Goal: Task Accomplishment & Management: Complete application form

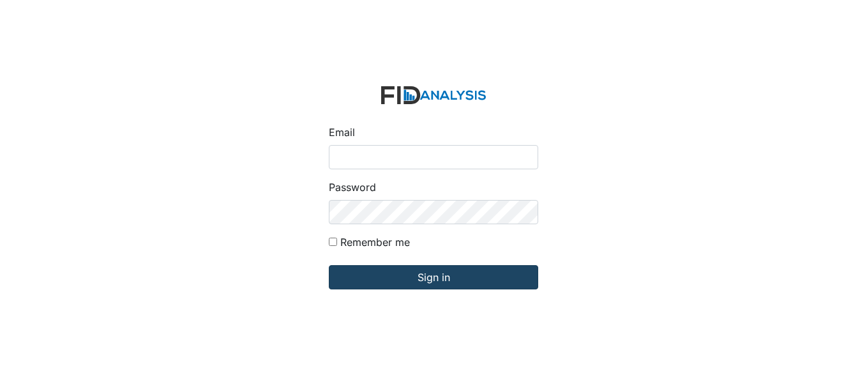
type input "fgraham@Lifeincorporated.com"
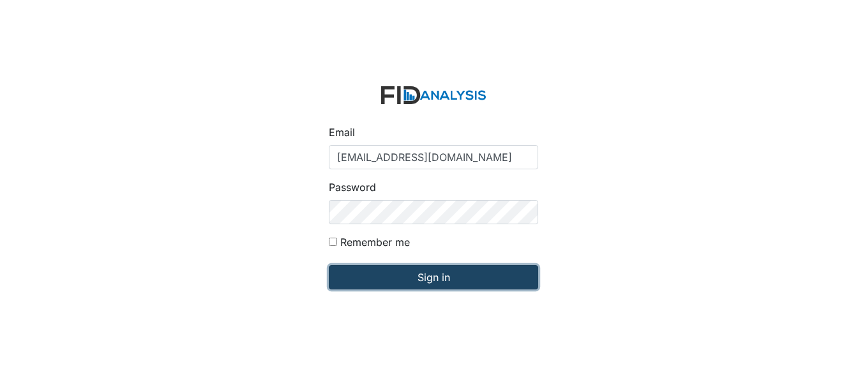
click at [426, 274] on input "Sign in" at bounding box center [434, 277] width 210 height 24
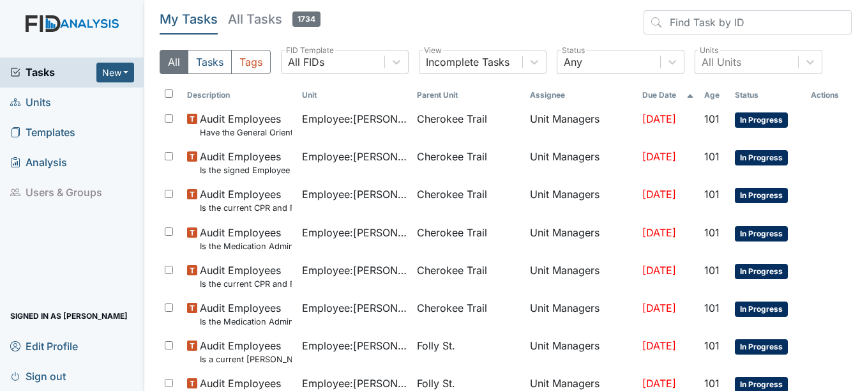
click at [46, 101] on span "Units" at bounding box center [30, 103] width 41 height 20
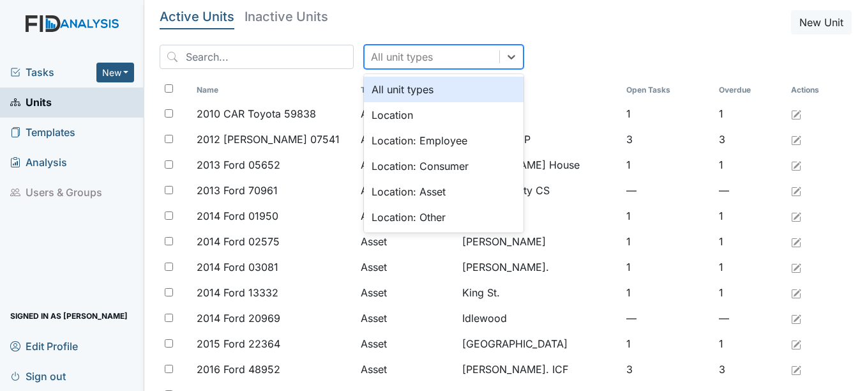
click at [398, 54] on div "All unit types" at bounding box center [402, 56] width 62 height 15
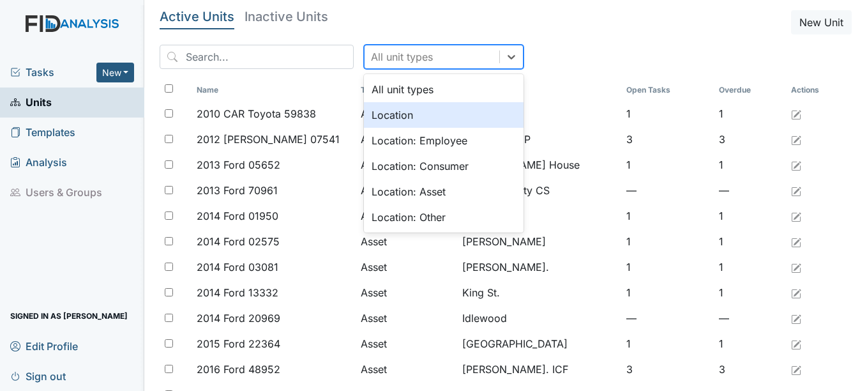
click at [386, 115] on div "Location" at bounding box center [444, 115] width 160 height 26
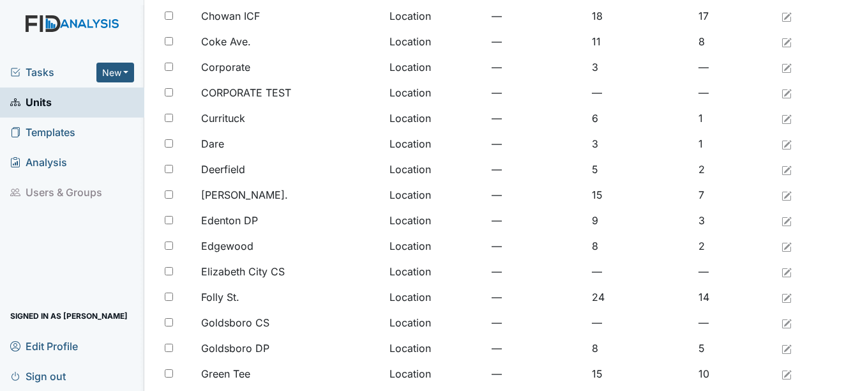
scroll to position [256, 0]
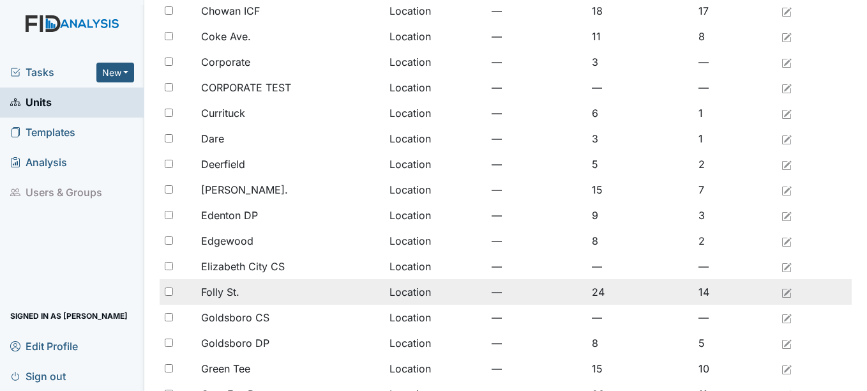
click at [431, 299] on td "Location" at bounding box center [436, 292] width 102 height 26
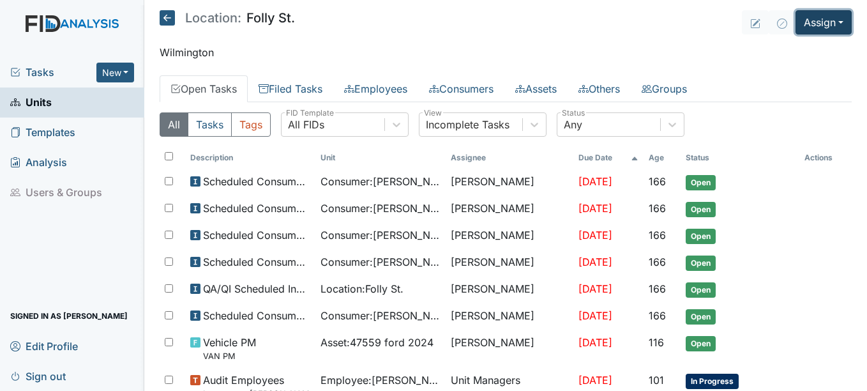
click at [818, 20] on button "Assign" at bounding box center [824, 22] width 56 height 24
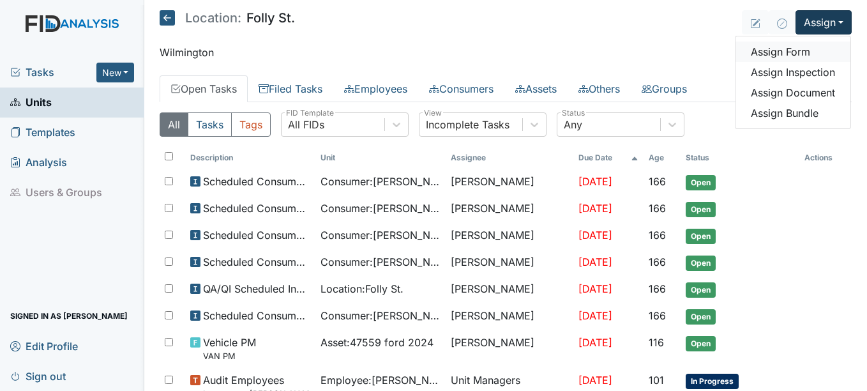
click at [800, 58] on link "Assign Form" at bounding box center [793, 52] width 115 height 20
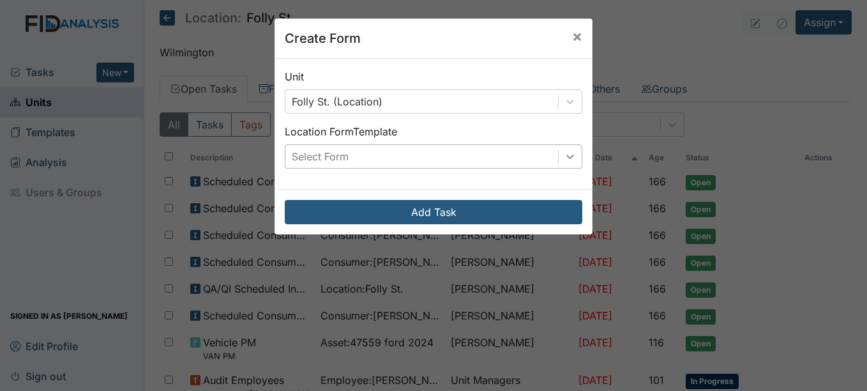
click at [564, 159] on icon at bounding box center [570, 156] width 13 height 13
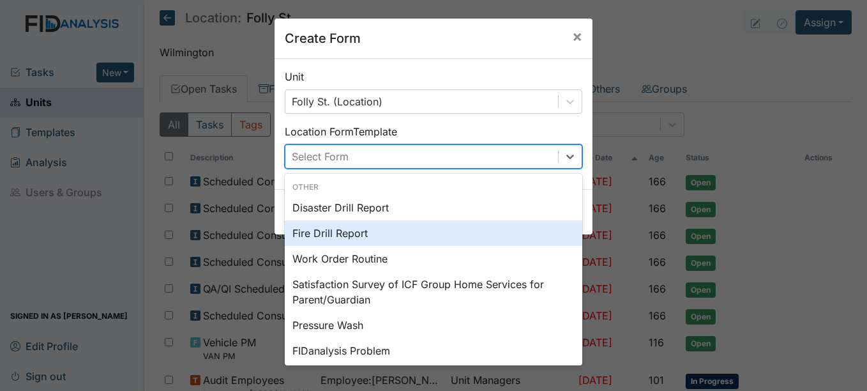
click at [381, 242] on div "Fire Drill Report" at bounding box center [434, 233] width 298 height 26
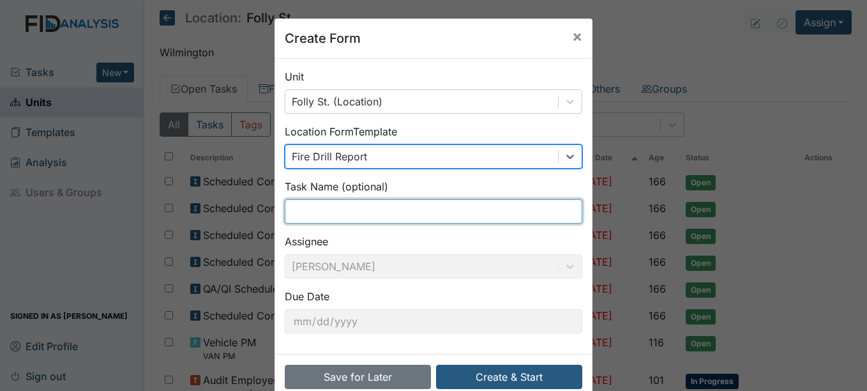
click at [414, 204] on input "text" at bounding box center [434, 211] width 298 height 24
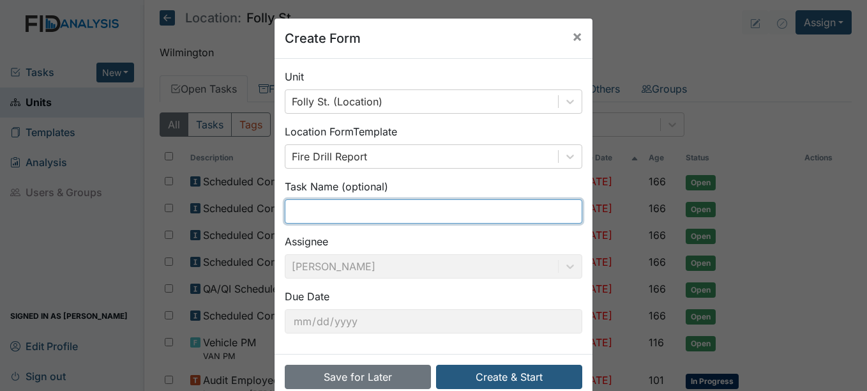
type input "Fire drill"
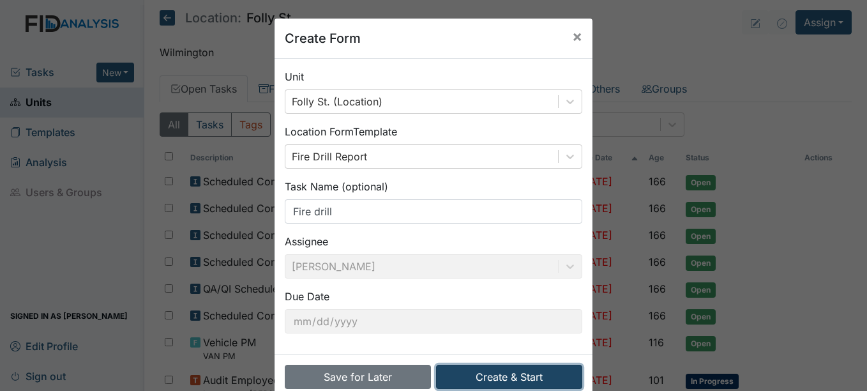
click at [505, 377] on button "Create & Start" at bounding box center [509, 377] width 146 height 24
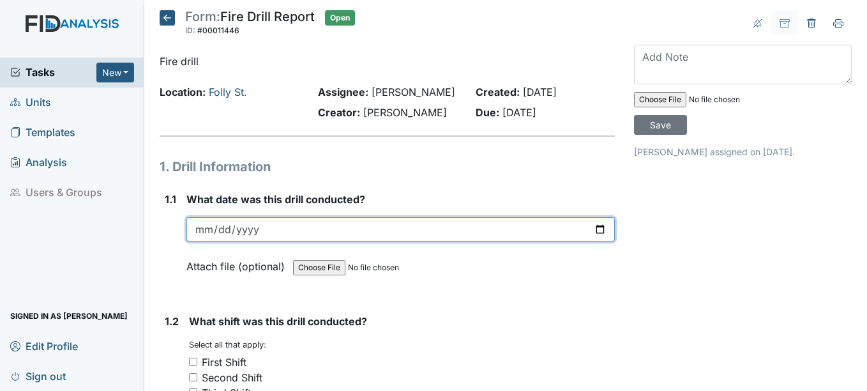
click at [590, 241] on input "date" at bounding box center [401, 229] width 428 height 24
type input "2025-09-29"
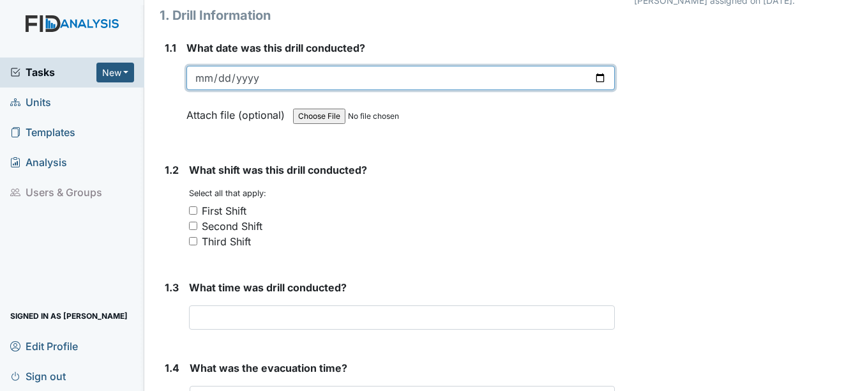
scroll to position [159, 0]
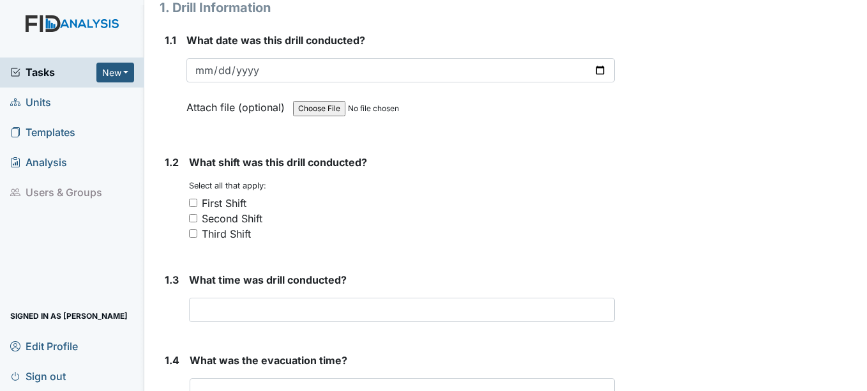
click at [196, 238] on input "Third Shift" at bounding box center [193, 233] width 8 height 8
checkbox input "true"
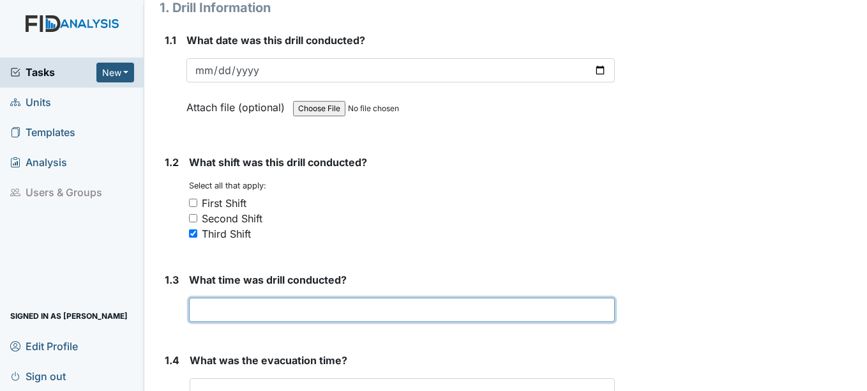
click at [394, 321] on input "text" at bounding box center [401, 310] width 425 height 24
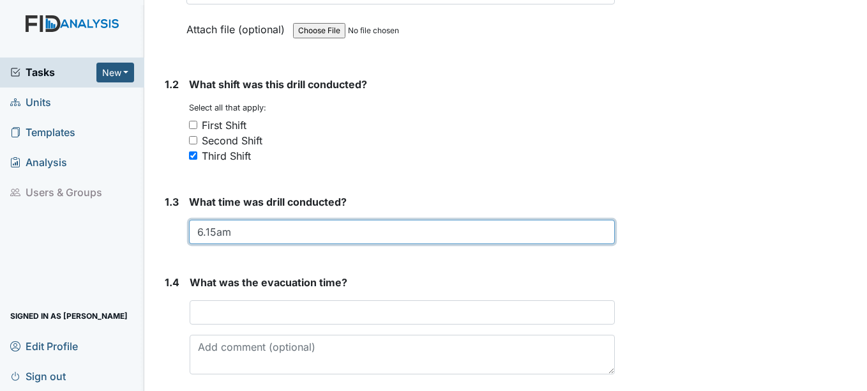
scroll to position [244, 0]
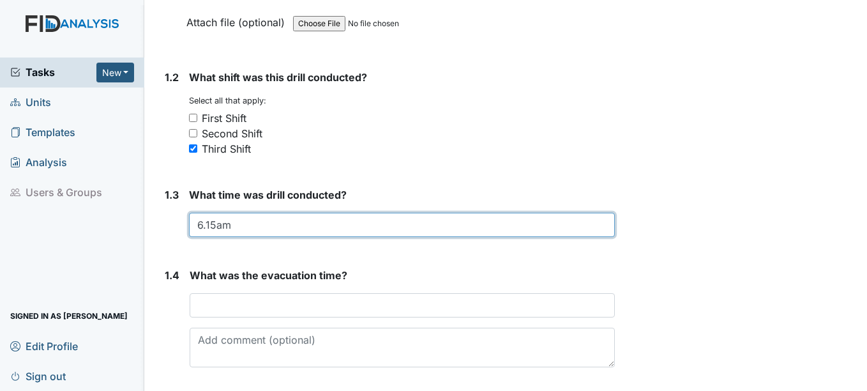
type input "6.15am"
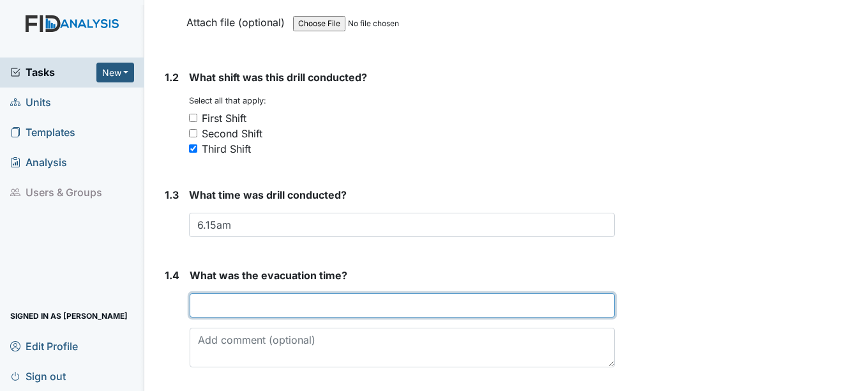
click at [480, 312] on input "text" at bounding box center [402, 305] width 425 height 24
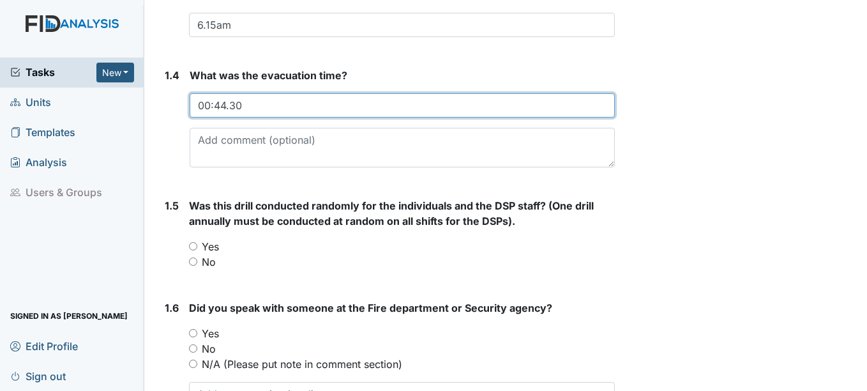
scroll to position [451, 0]
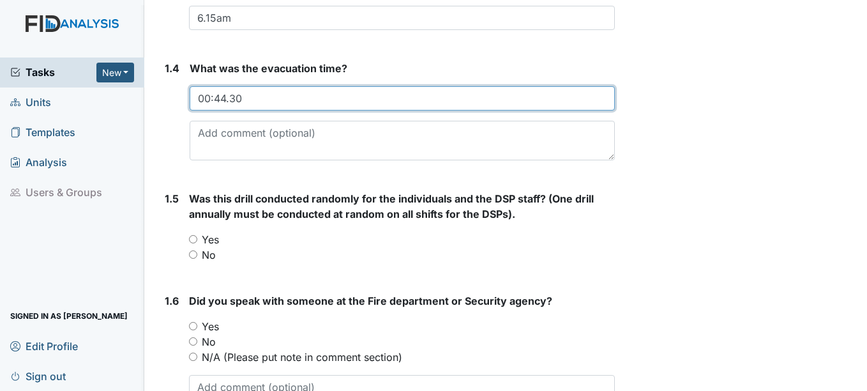
type input "00:44.30"
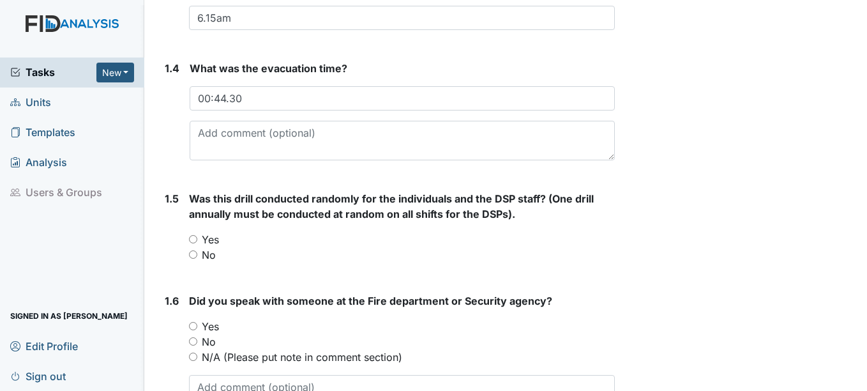
click at [195, 243] on input "Yes" at bounding box center [193, 239] width 8 height 8
radio input "true"
click at [192, 330] on input "Yes" at bounding box center [193, 326] width 8 height 8
radio input "true"
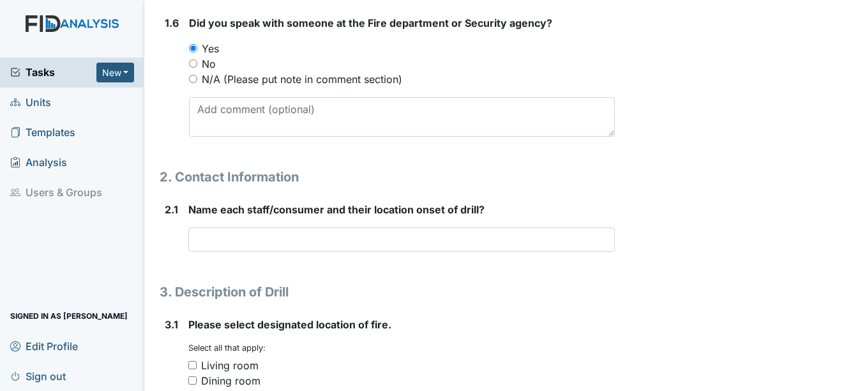
scroll to position [732, 0]
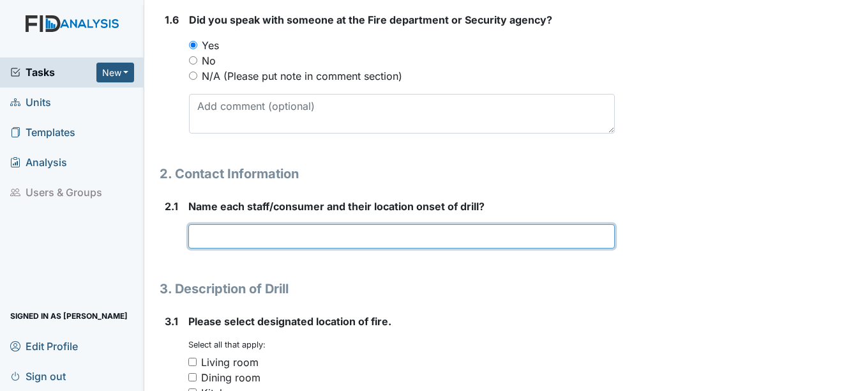
click at [473, 248] on input "text" at bounding box center [401, 236] width 426 height 24
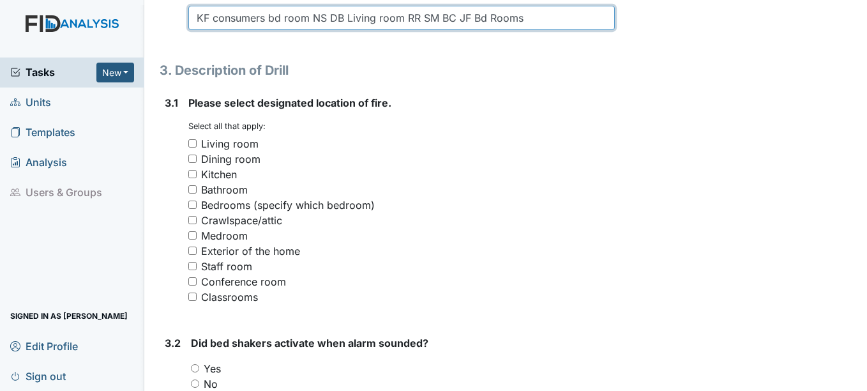
scroll to position [957, 0]
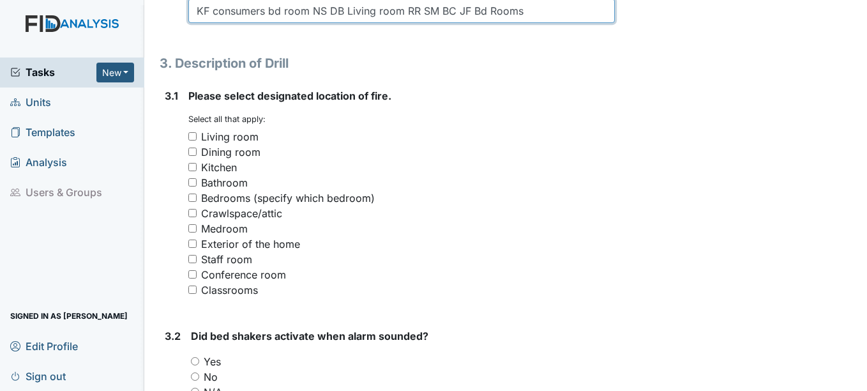
type input "KF consumers bd room NS DB Living room RR SM BC JF Bd Rooms"
click at [194, 171] on input "Kitchen" at bounding box center [192, 167] width 8 height 8
checkbox input "true"
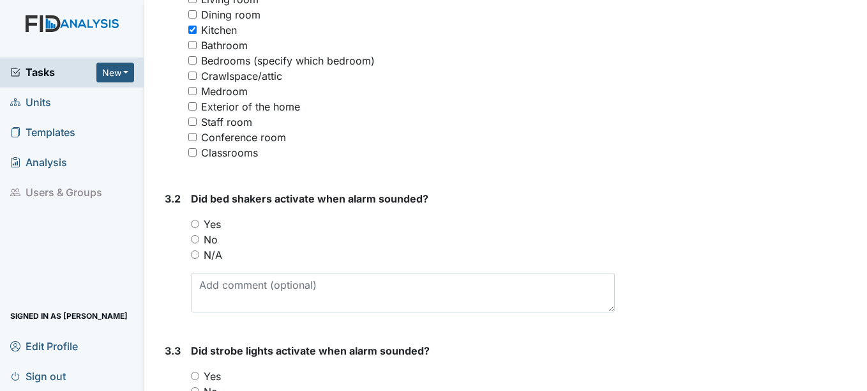
scroll to position [1109, 0]
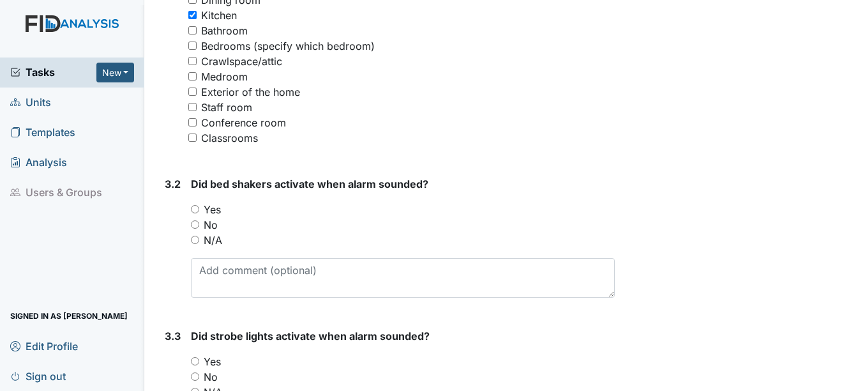
click at [199, 213] on input "Yes" at bounding box center [195, 209] width 8 height 8
radio input "true"
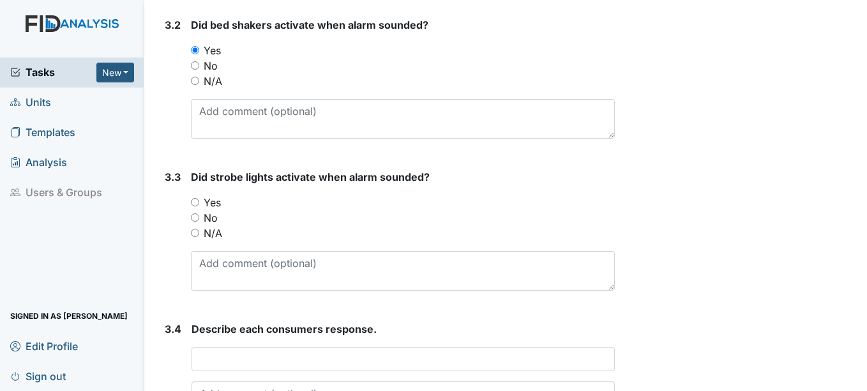
scroll to position [1279, 0]
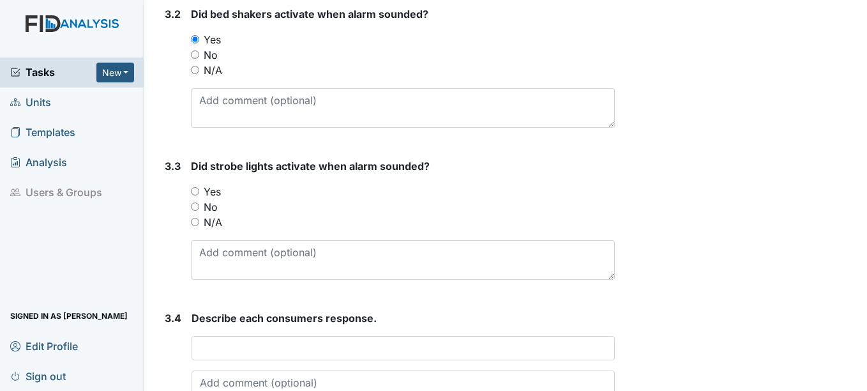
click at [198, 195] on input "Yes" at bounding box center [195, 191] width 8 height 8
radio input "true"
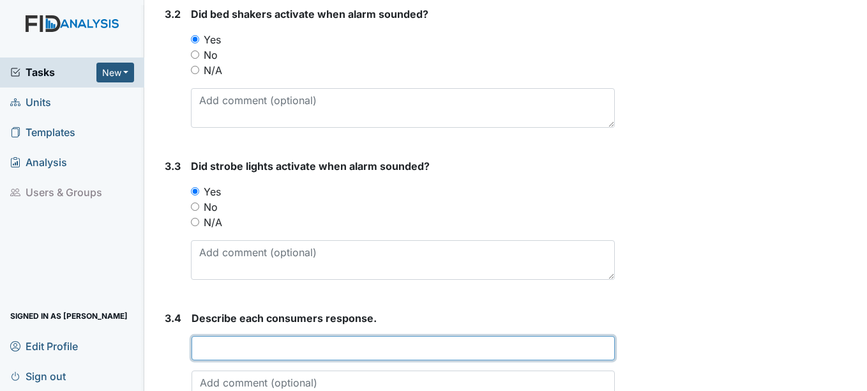
click at [470, 360] on input "text" at bounding box center [403, 348] width 423 height 24
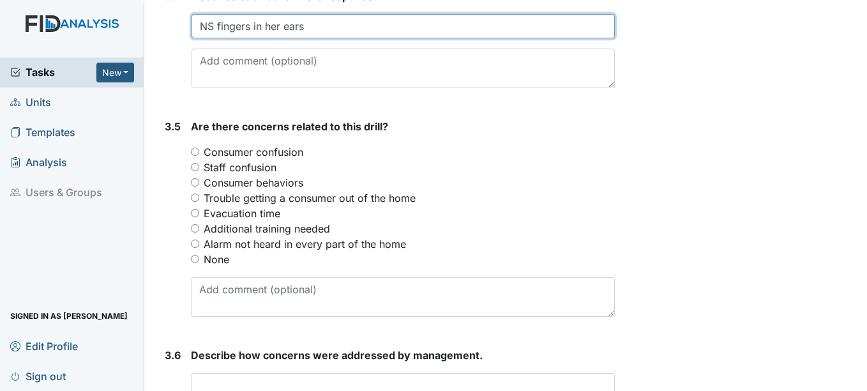
scroll to position [1616, 0]
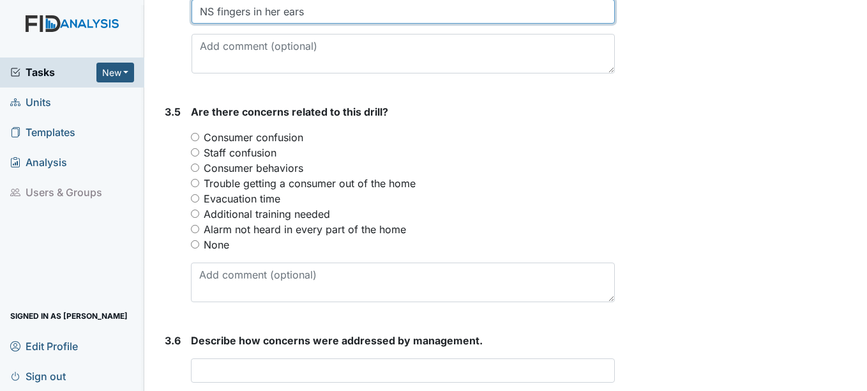
type input "NS fingers in her ears"
click at [196, 248] on input "None" at bounding box center [195, 244] width 8 height 8
radio input "true"
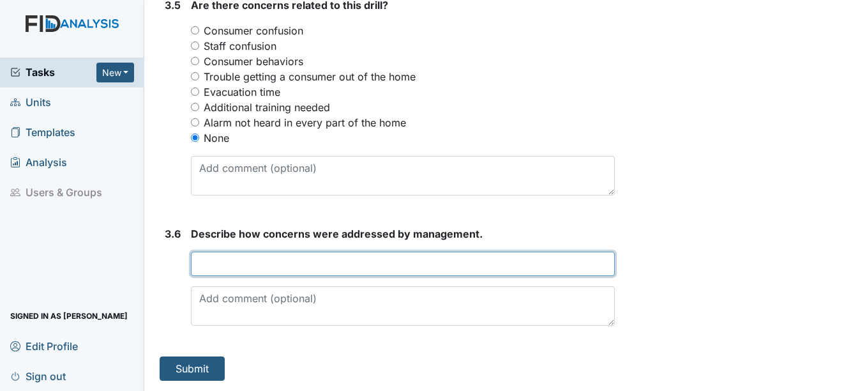
click at [461, 257] on input "text" at bounding box center [402, 264] width 423 height 24
type input "None"
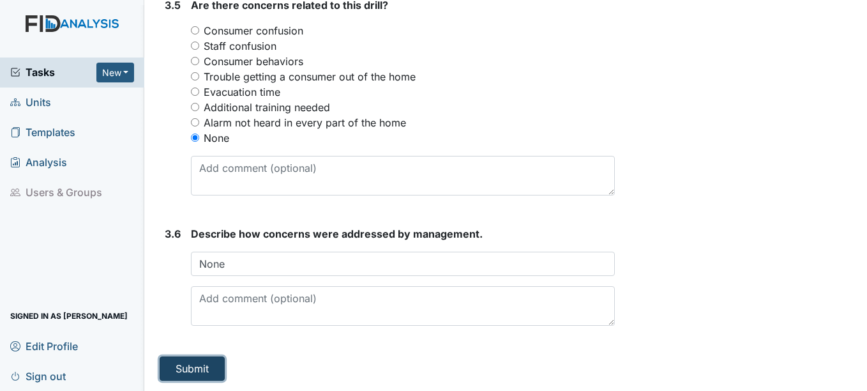
click at [197, 365] on button "Submit" at bounding box center [192, 368] width 65 height 24
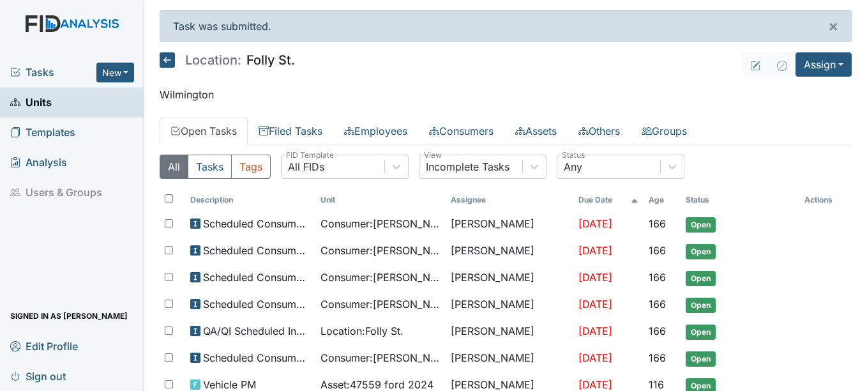
click at [52, 105] on link "Units" at bounding box center [72, 103] width 144 height 30
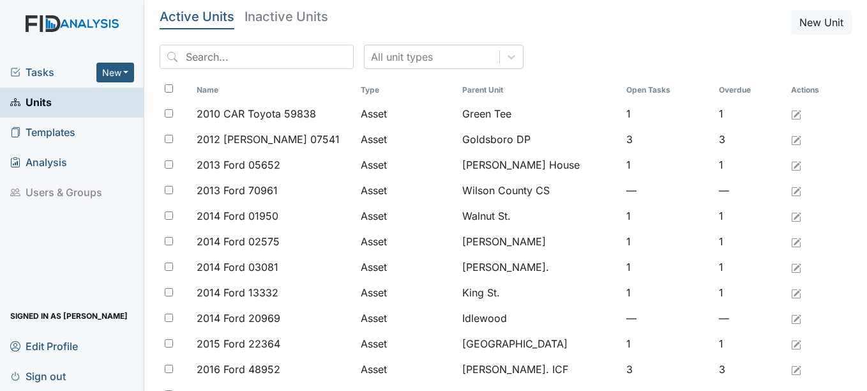
click at [44, 107] on span "Units" at bounding box center [31, 103] width 42 height 20
click at [390, 58] on div "All unit types" at bounding box center [402, 56] width 62 height 15
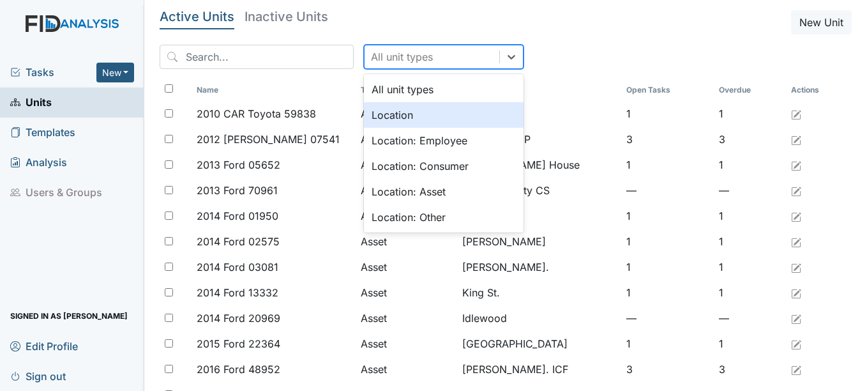
click at [383, 114] on div "Location" at bounding box center [444, 115] width 160 height 26
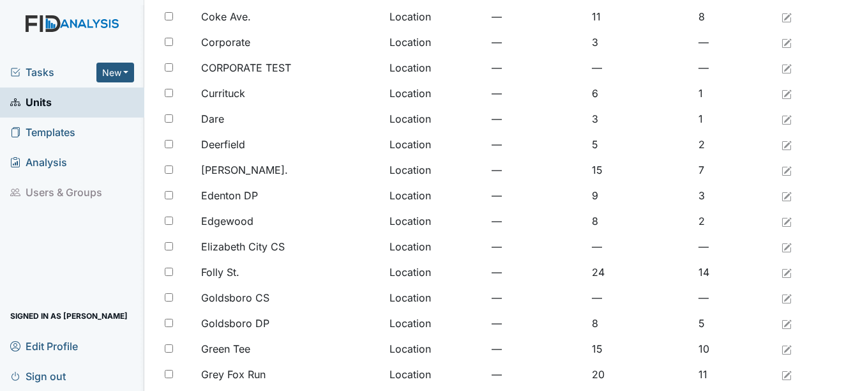
scroll to position [281, 0]
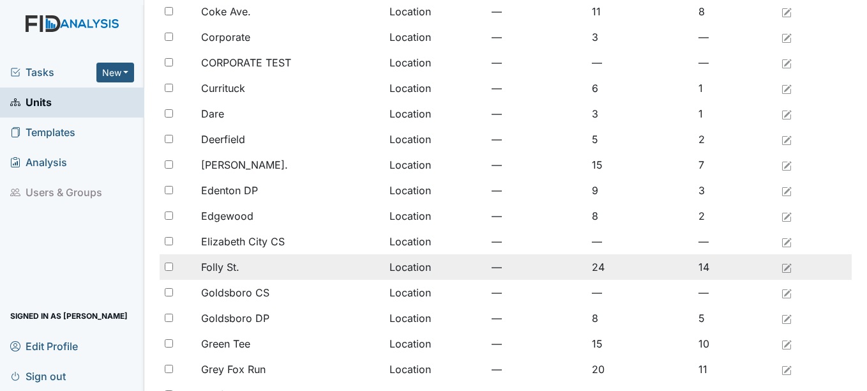
click at [503, 267] on td "—" at bounding box center [537, 267] width 100 height 26
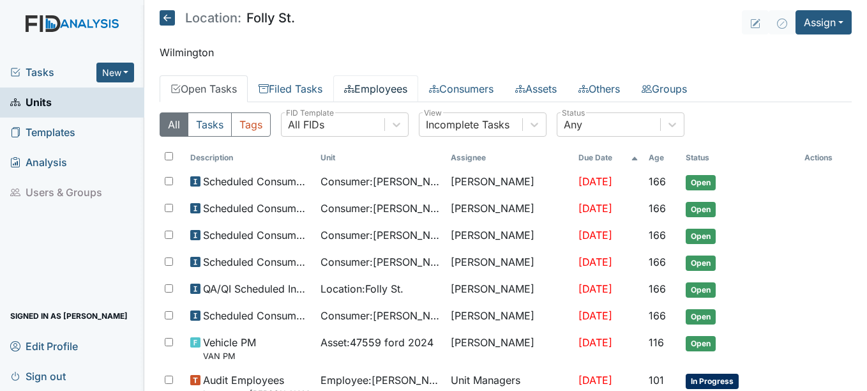
click at [388, 95] on link "Employees" at bounding box center [375, 88] width 85 height 27
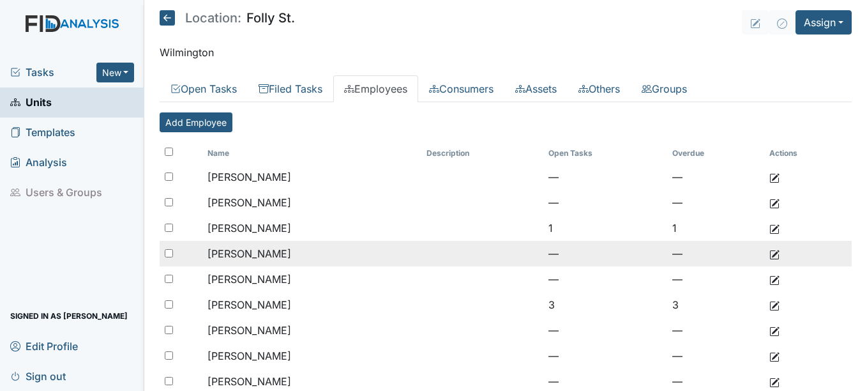
click at [262, 255] on td "[PERSON_NAME]" at bounding box center [312, 254] width 220 height 26
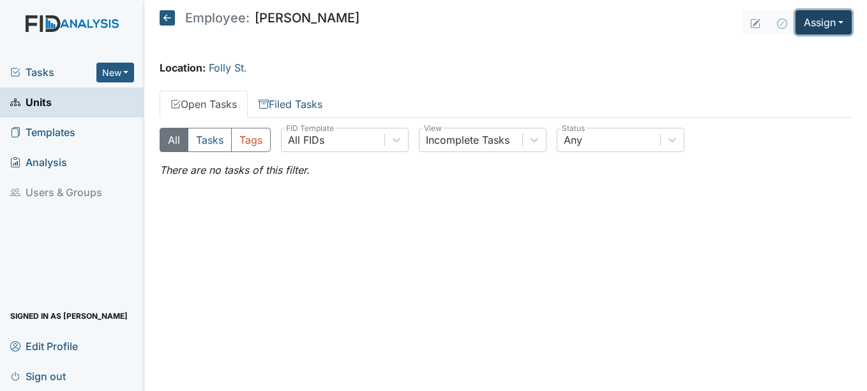
click at [828, 17] on button "Assign" at bounding box center [824, 22] width 56 height 24
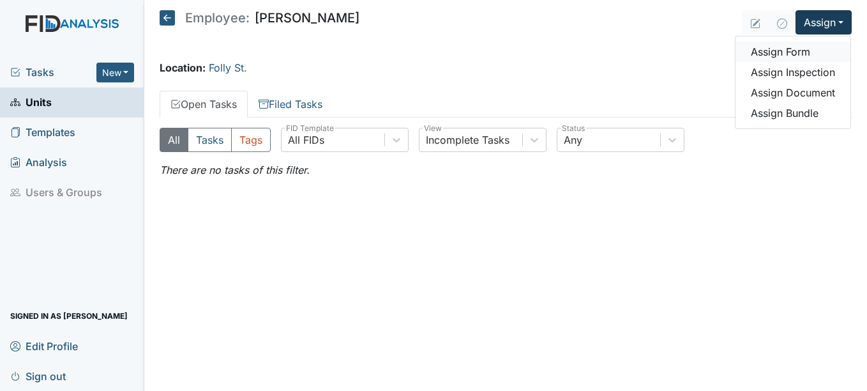
click at [798, 56] on link "Assign Form" at bounding box center [793, 52] width 115 height 20
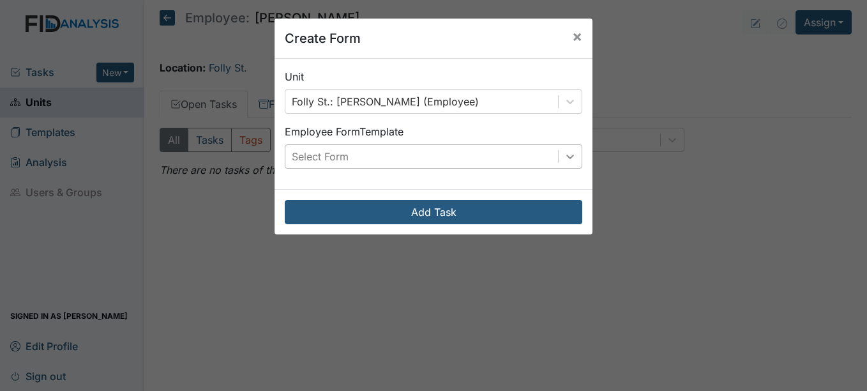
click at [564, 154] on icon at bounding box center [570, 156] width 13 height 13
click at [660, 257] on div "Create Form × Unit Folly St.: Fay, Karen (Employee) Employee Form Template Sele…" at bounding box center [433, 195] width 867 height 391
click at [574, 34] on span "×" at bounding box center [577, 36] width 10 height 19
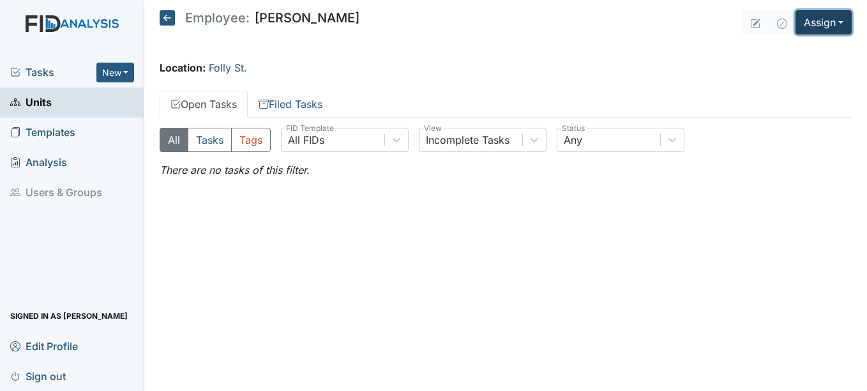
click at [828, 27] on button "Assign" at bounding box center [824, 22] width 56 height 24
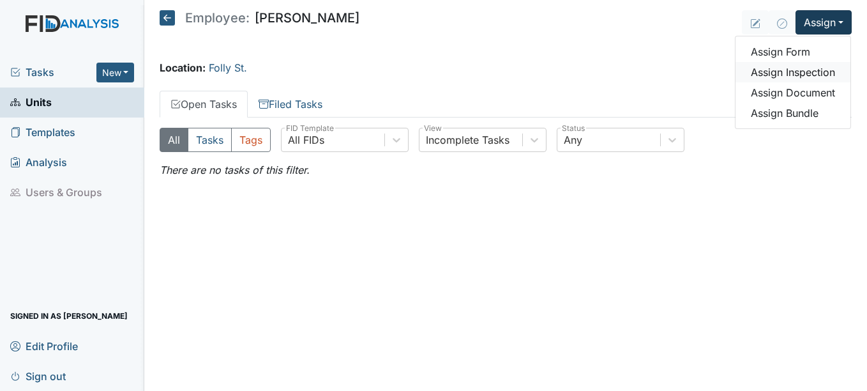
click at [810, 68] on link "Assign Inspection" at bounding box center [793, 72] width 115 height 20
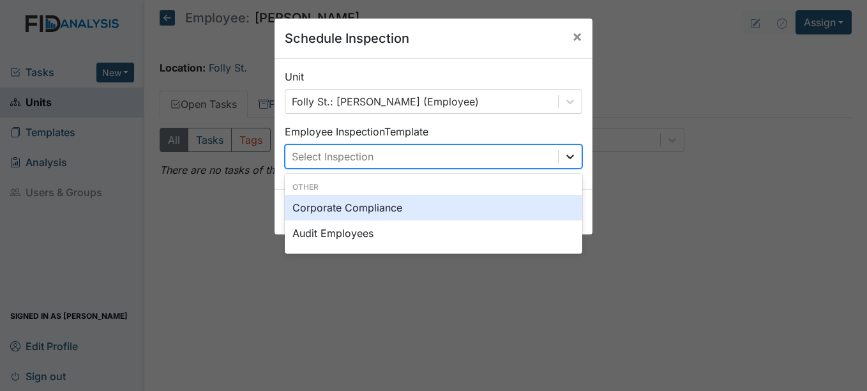
click at [572, 158] on icon at bounding box center [570, 156] width 13 height 13
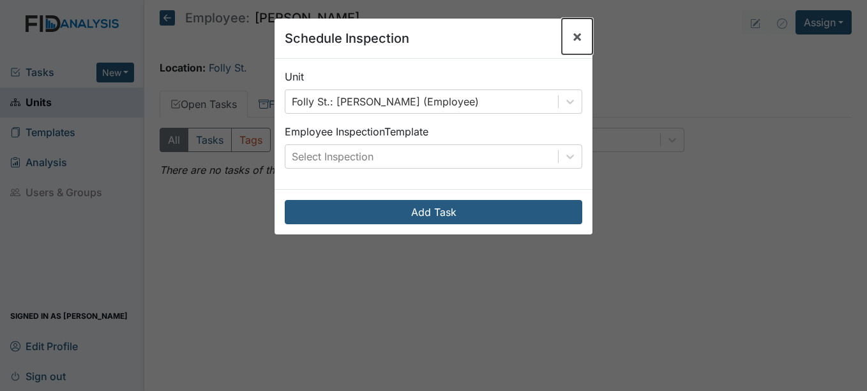
click at [567, 41] on button "×" at bounding box center [577, 37] width 31 height 36
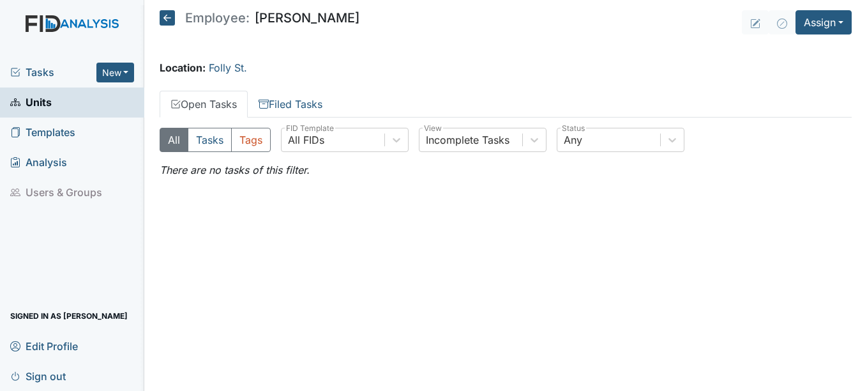
click at [168, 13] on icon at bounding box center [167, 17] width 15 height 15
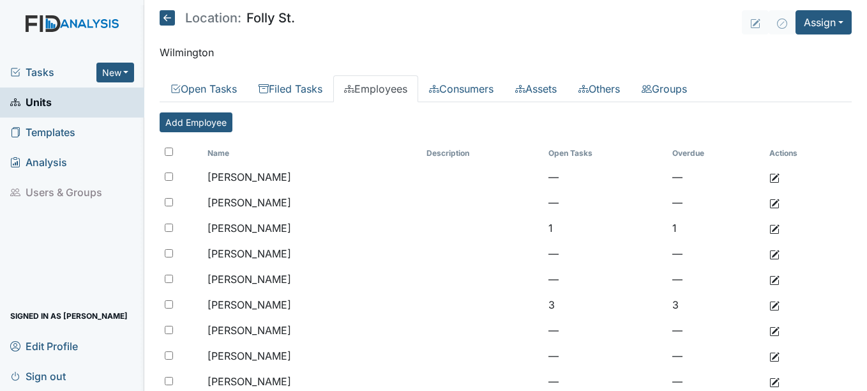
click at [168, 13] on icon at bounding box center [167, 17] width 15 height 15
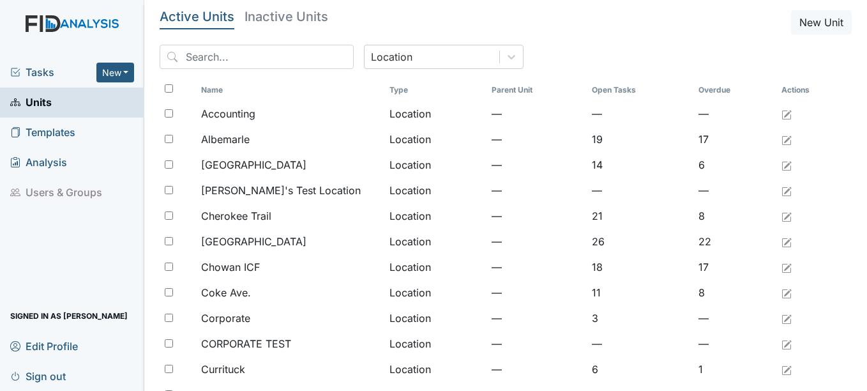
click at [168, 13] on h5 "Active Units" at bounding box center [197, 16] width 75 height 13
drag, startPoint x: 0, startPoint y: 0, endPoint x: 168, endPoint y: 13, distance: 168.5
click at [168, 13] on h5 "Active Units" at bounding box center [197, 16] width 75 height 13
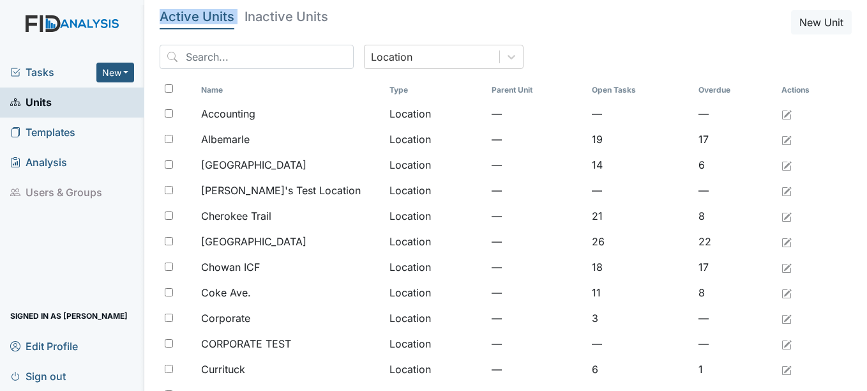
click at [43, 113] on link "Units" at bounding box center [72, 103] width 144 height 30
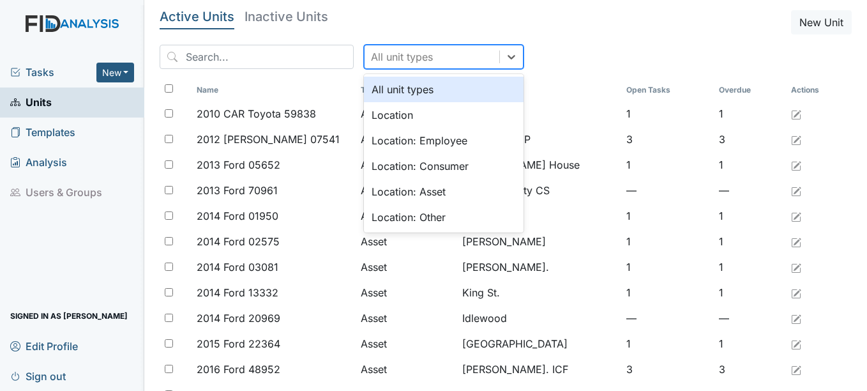
click at [403, 63] on div "All unit types" at bounding box center [402, 56] width 62 height 15
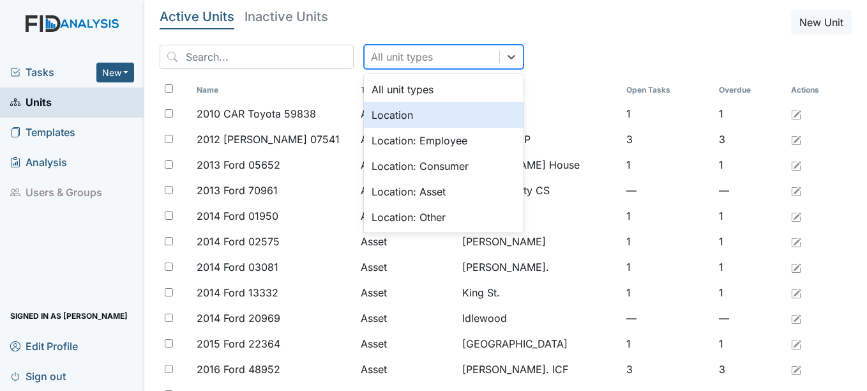
click at [388, 119] on div "Location" at bounding box center [444, 115] width 160 height 26
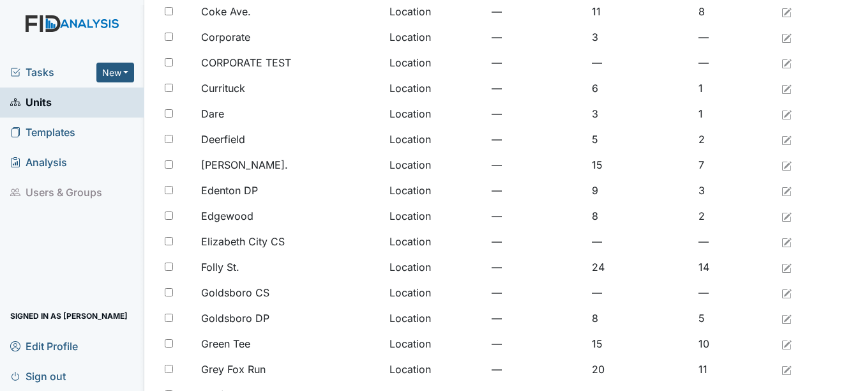
scroll to position [284, 0]
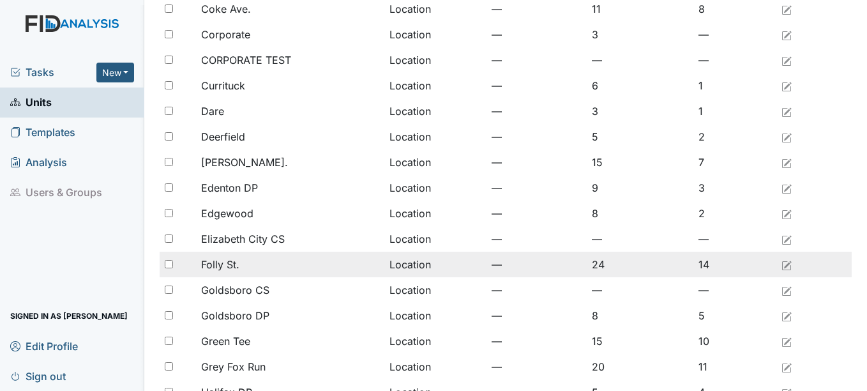
click at [479, 266] on td "Location" at bounding box center [436, 265] width 102 height 26
